Goal: Task Accomplishment & Management: Use online tool/utility

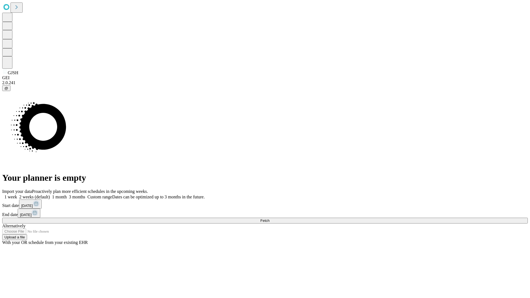
click at [269, 219] on span "Fetch" at bounding box center [264, 221] width 9 height 4
